Goal: Task Accomplishment & Management: Use online tool/utility

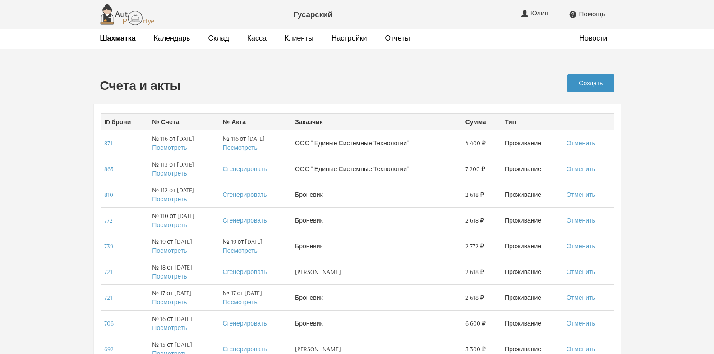
click at [587, 83] on link "Создать" at bounding box center [590, 83] width 46 height 18
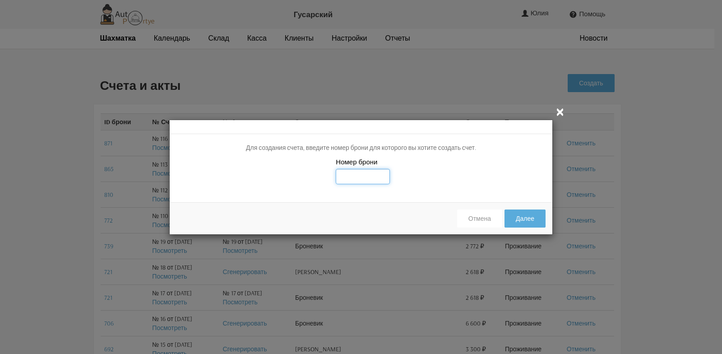
click at [357, 176] on input "text" at bounding box center [363, 176] width 54 height 15
type input "882"
click at [531, 221] on button "Далее" at bounding box center [524, 218] width 41 height 18
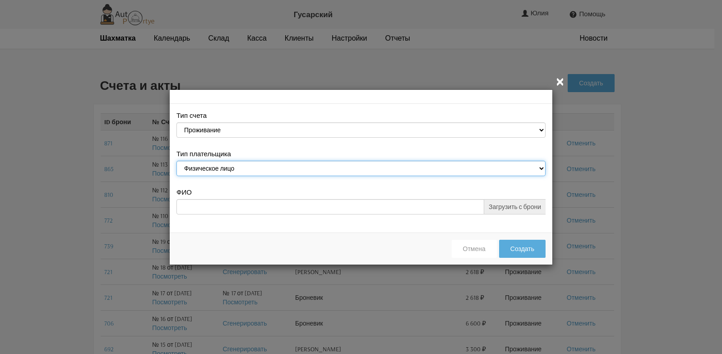
click at [540, 167] on select "Физическое лицо Юридическое лицо" at bounding box center [360, 168] width 369 height 15
select select "legal_entity"
click at [176, 161] on select "Физическое лицо Юридическое лицо" at bounding box center [360, 168] width 369 height 15
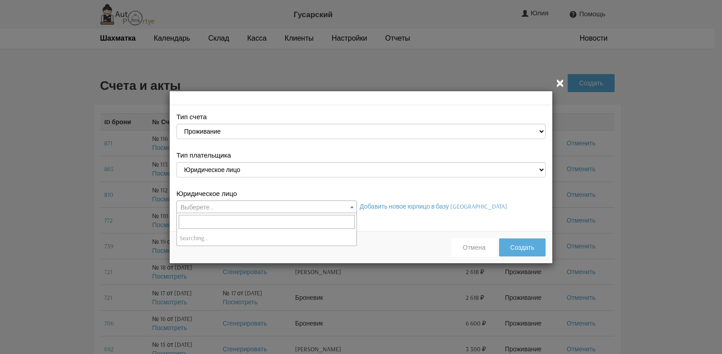
click at [350, 206] on b at bounding box center [352, 207] width 4 height 2
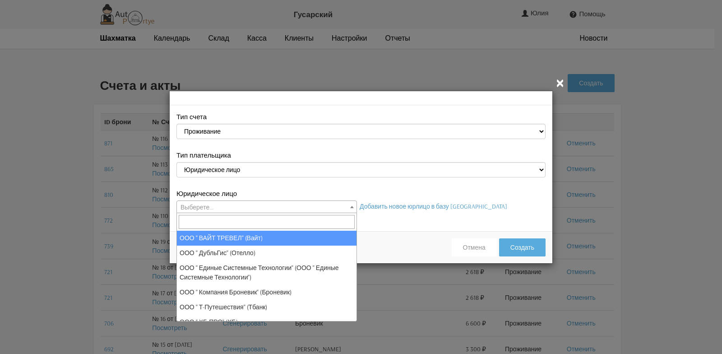
scroll to position [23, 0]
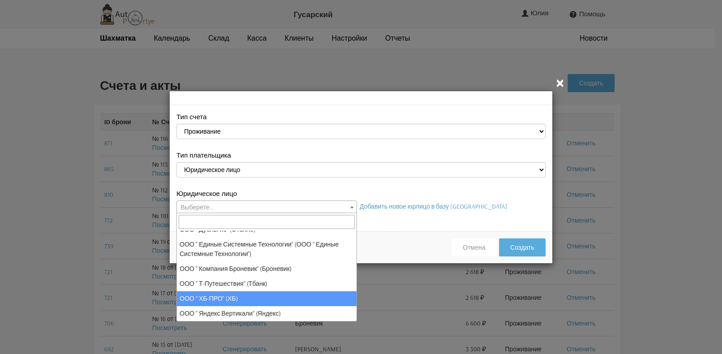
select select "118"
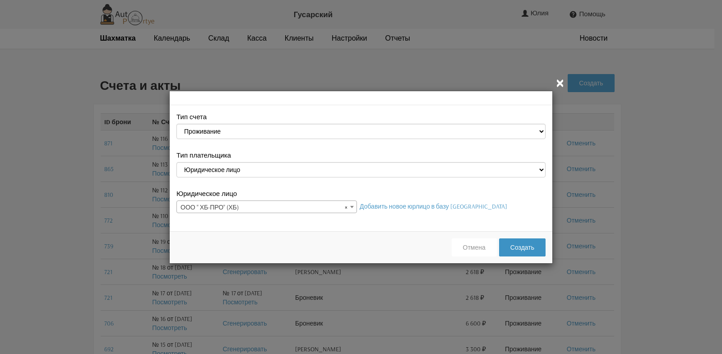
click at [518, 248] on button "Создать" at bounding box center [522, 247] width 46 height 18
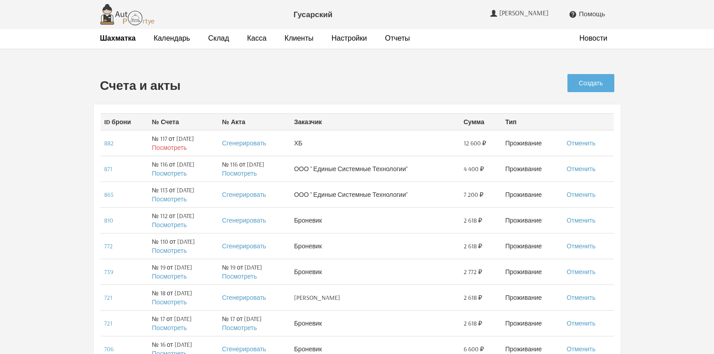
click at [175, 147] on link "Посмотреть" at bounding box center [169, 147] width 35 height 8
click at [286, 40] on link "Клиенты" at bounding box center [299, 37] width 29 height 9
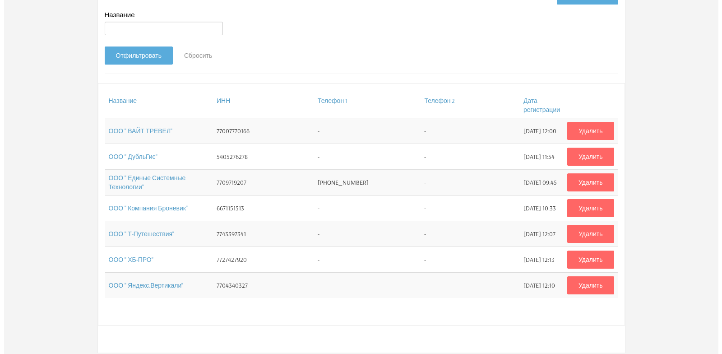
scroll to position [135, 0]
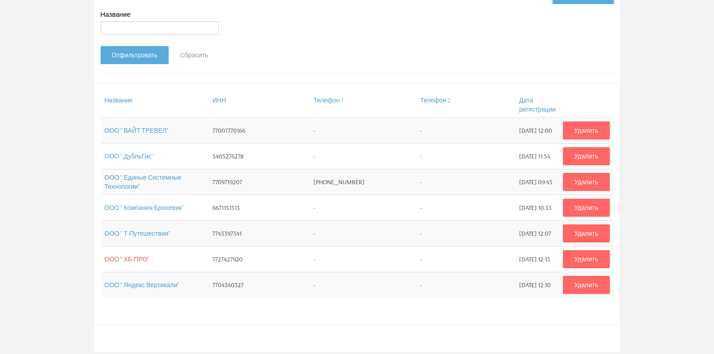
click at [136, 260] on link "ООО " ХБ-ПРО"" at bounding box center [127, 259] width 45 height 8
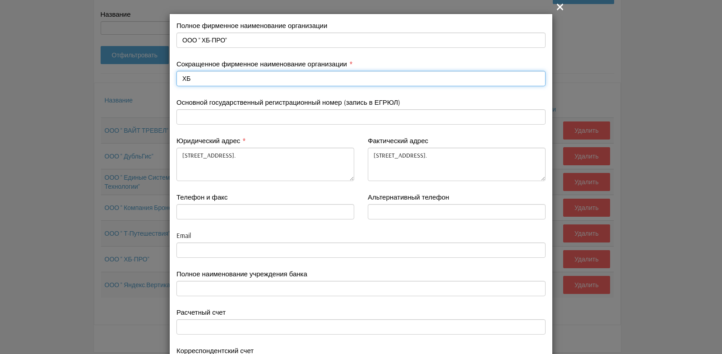
click at [178, 79] on input "ХБ" at bounding box center [360, 78] width 369 height 15
click at [203, 79] on input "ООО "ХБ" at bounding box center [360, 78] width 369 height 15
type input "ООО "ХБ-ПРО""
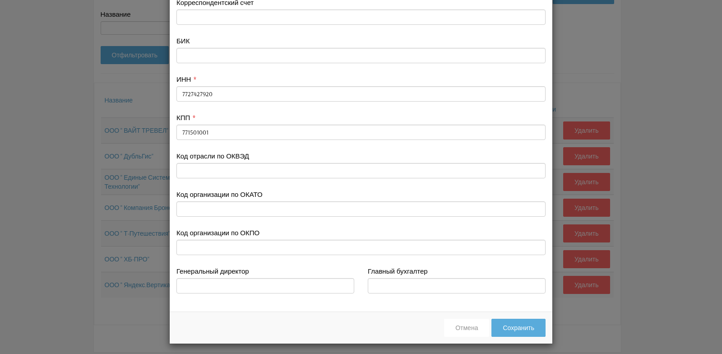
scroll to position [351, 0]
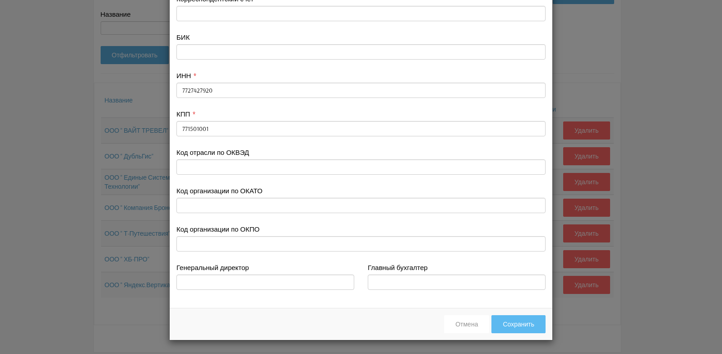
type input "ООО "ХБ-ПРО""
click at [514, 326] on button "Сохранить" at bounding box center [518, 324] width 54 height 18
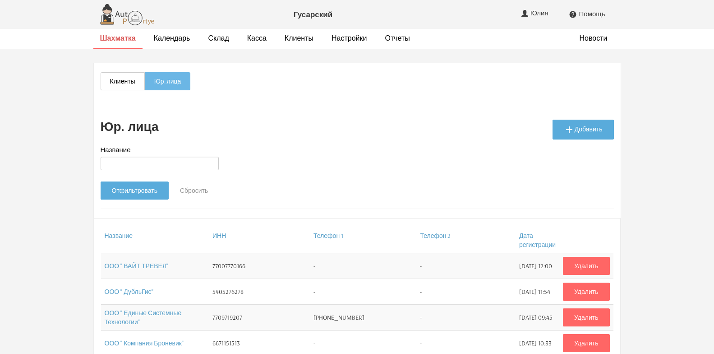
click at [129, 42] on strong "Шахматка" at bounding box center [118, 37] width 36 height 9
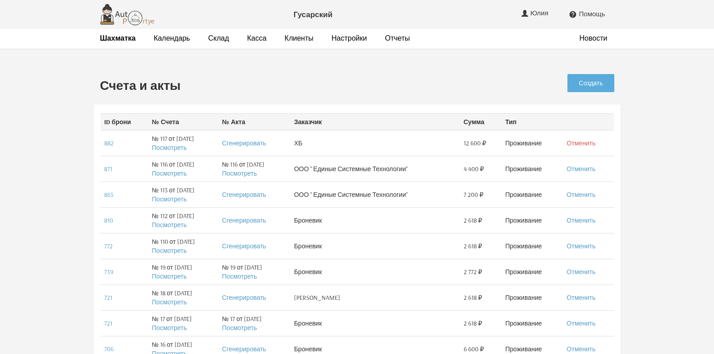
click at [586, 141] on link "Отменить" at bounding box center [580, 143] width 29 height 8
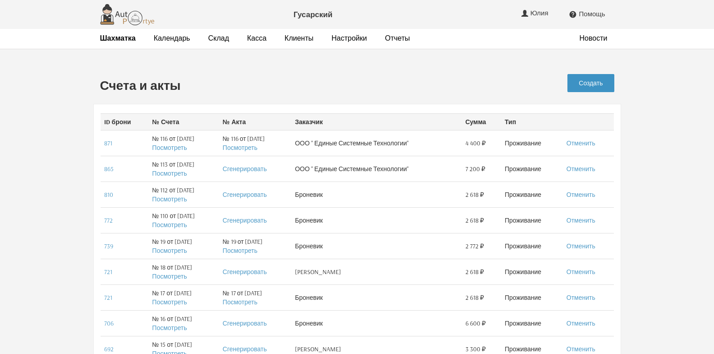
click at [585, 84] on link "Создать" at bounding box center [590, 83] width 46 height 18
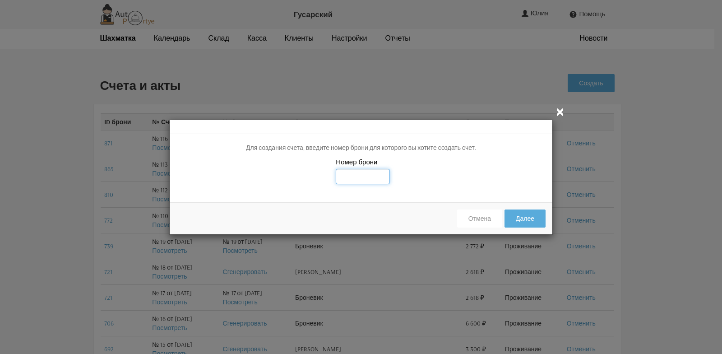
click at [354, 176] on input "text" at bounding box center [363, 176] width 54 height 15
type input "887"
click at [531, 217] on button "Далее" at bounding box center [524, 218] width 41 height 18
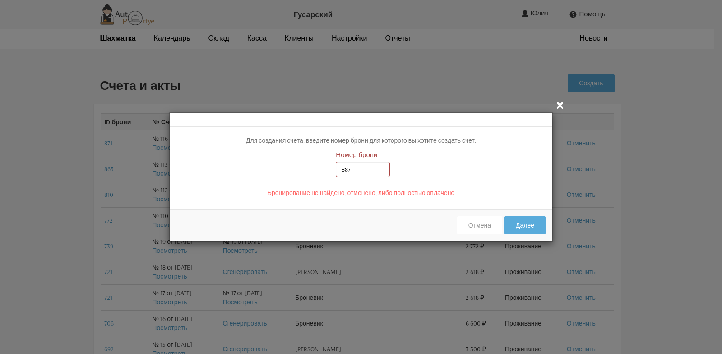
click at [561, 107] on icon "" at bounding box center [559, 104] width 11 height 11
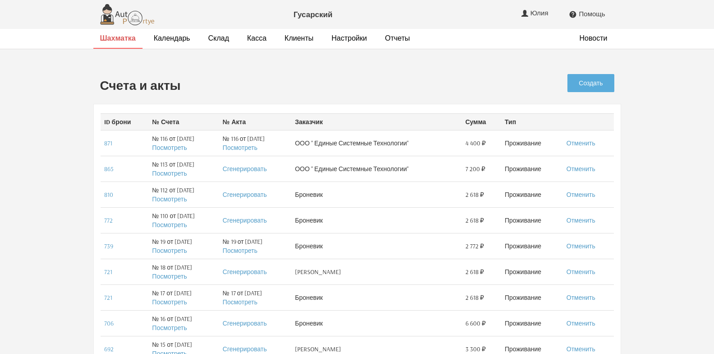
click at [120, 39] on strong "Шахматка" at bounding box center [118, 37] width 36 height 9
click at [595, 82] on link "Создать" at bounding box center [590, 83] width 46 height 18
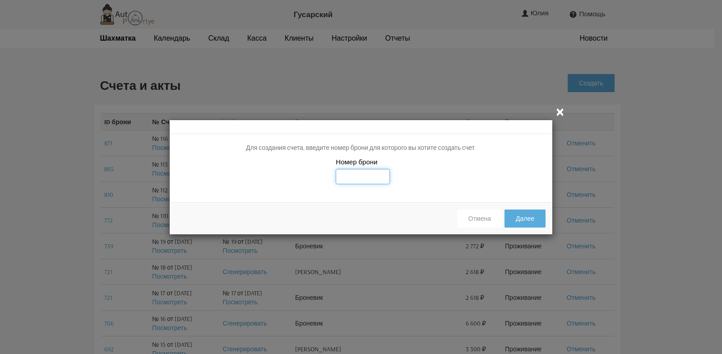
click at [359, 175] on input "text" at bounding box center [363, 176] width 54 height 15
type input "882"
click at [521, 216] on button "Далее" at bounding box center [524, 218] width 41 height 18
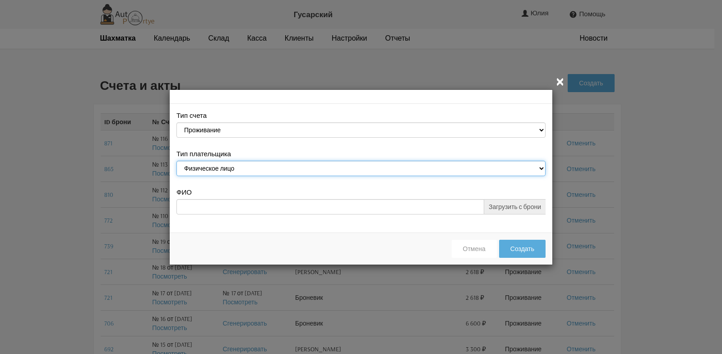
click at [541, 169] on select "Физическое лицо Юридическое лицо" at bounding box center [360, 168] width 369 height 15
select select "legal_entity"
click at [176, 161] on select "Физическое лицо Юридическое лицо" at bounding box center [360, 168] width 369 height 15
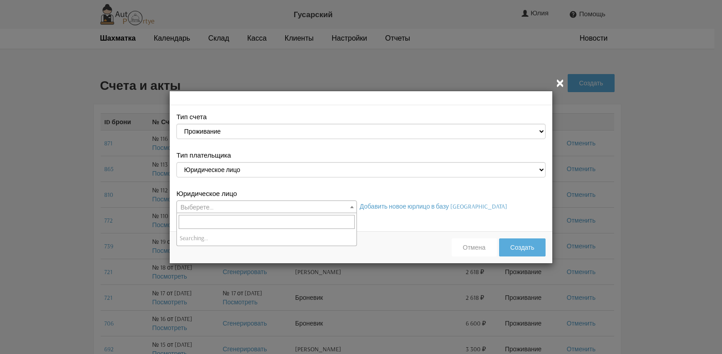
click at [351, 207] on b at bounding box center [352, 207] width 4 height 2
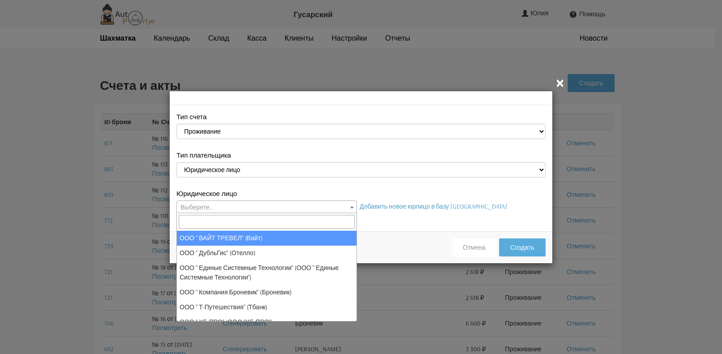
scroll to position [23, 0]
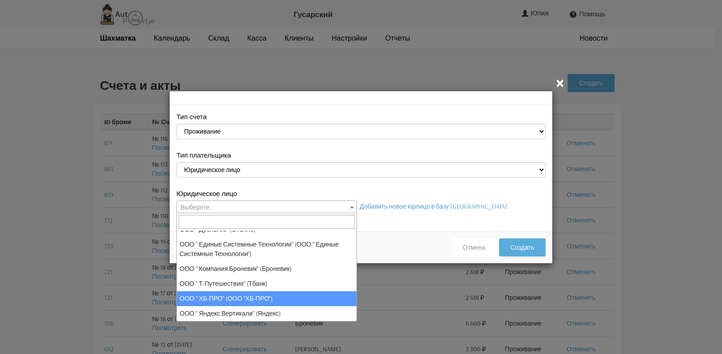
select select "118"
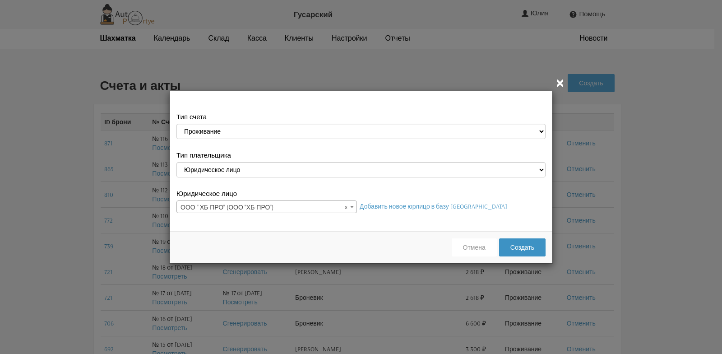
click at [524, 245] on button "Создать" at bounding box center [522, 247] width 46 height 18
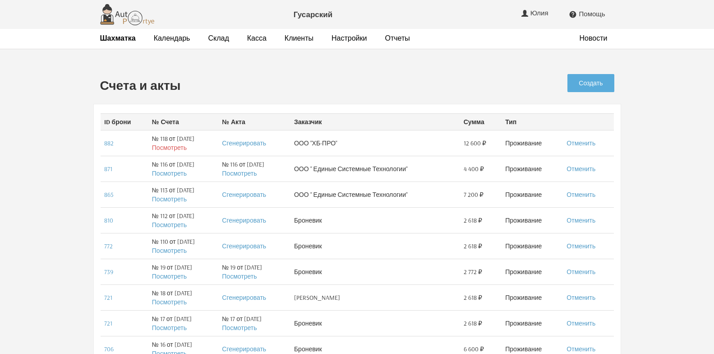
click at [166, 149] on link "Посмотреть" at bounding box center [169, 147] width 35 height 8
click at [116, 40] on strong "Шахматка" at bounding box center [118, 37] width 36 height 9
click at [582, 194] on link "Отменить" at bounding box center [580, 194] width 29 height 8
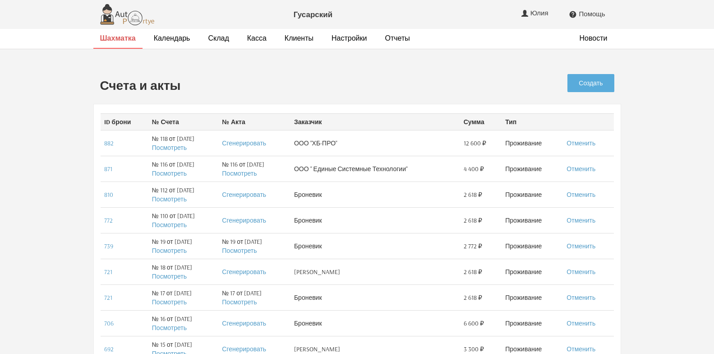
click at [120, 40] on strong "Шахматка" at bounding box center [118, 37] width 36 height 9
